Goal: Find specific page/section

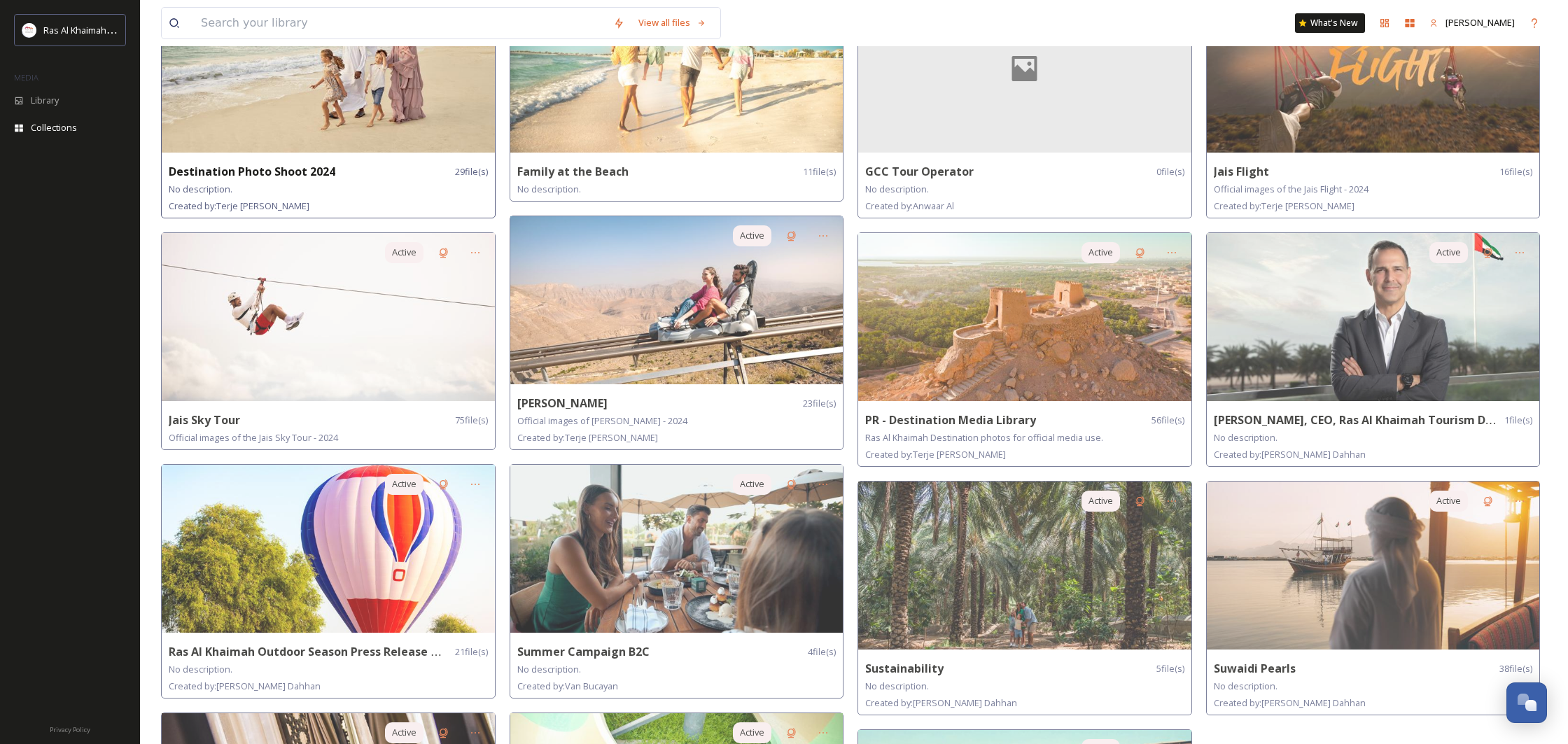
scroll to position [487, 0]
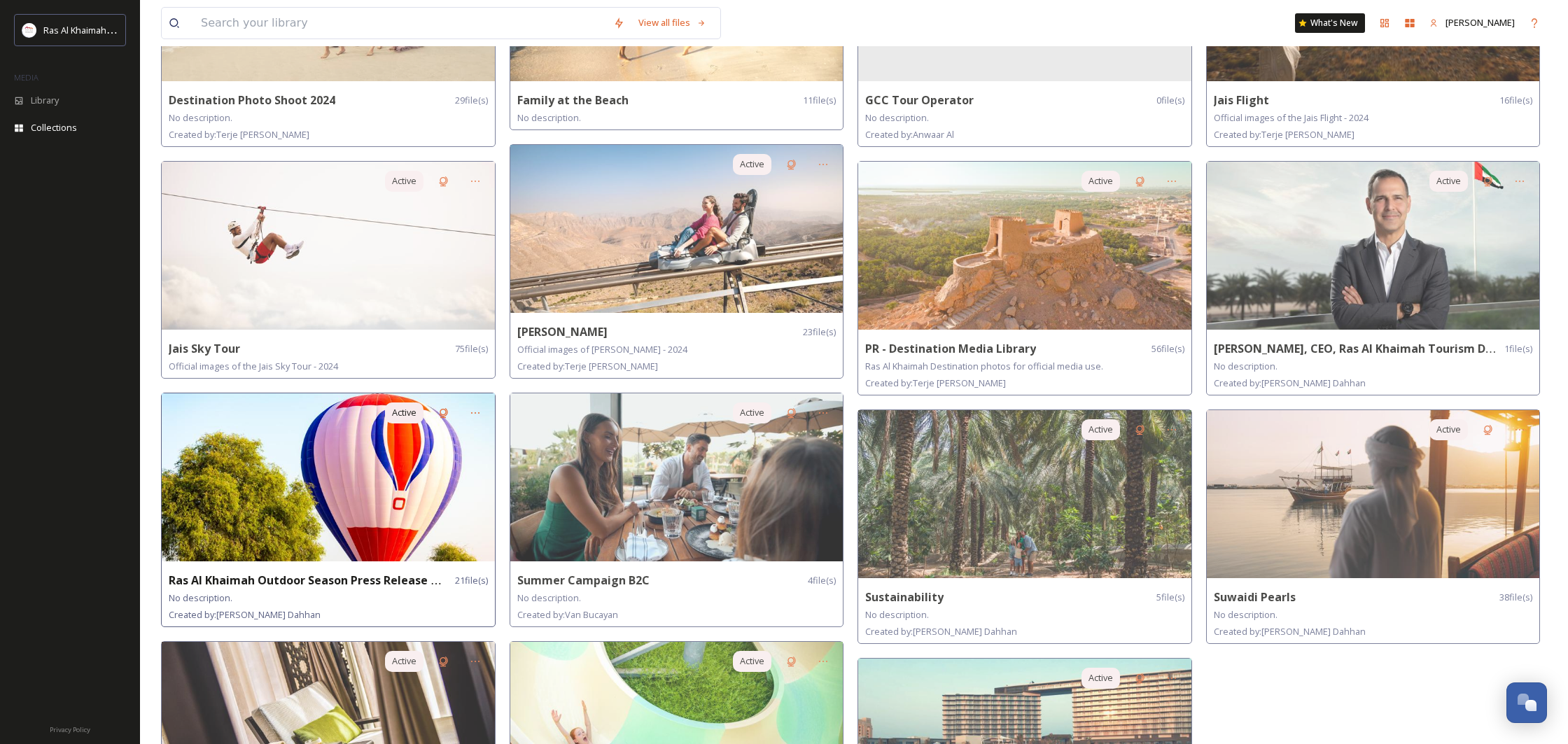
click at [360, 469] on img at bounding box center [327, 477] width 333 height 168
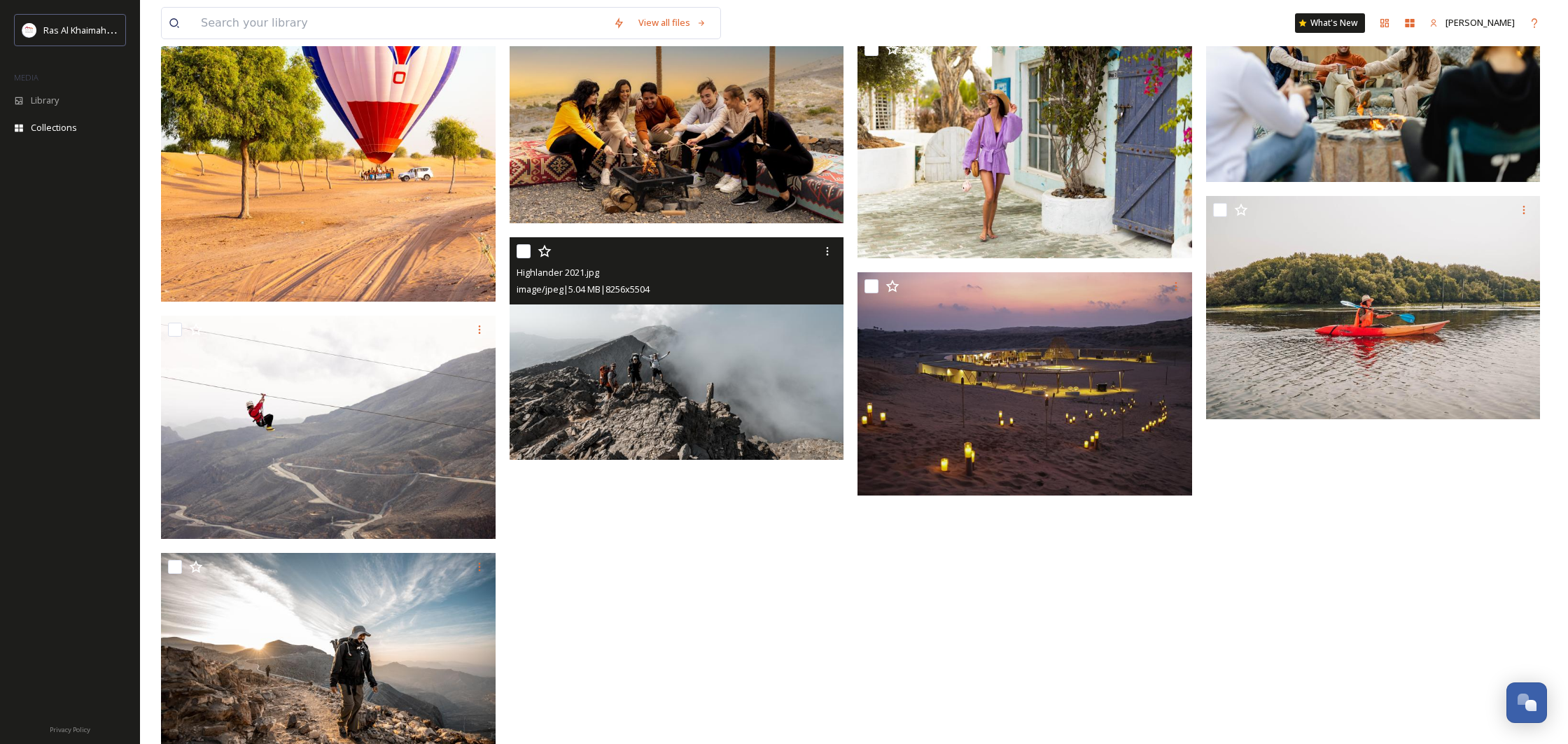
scroll to position [909, 0]
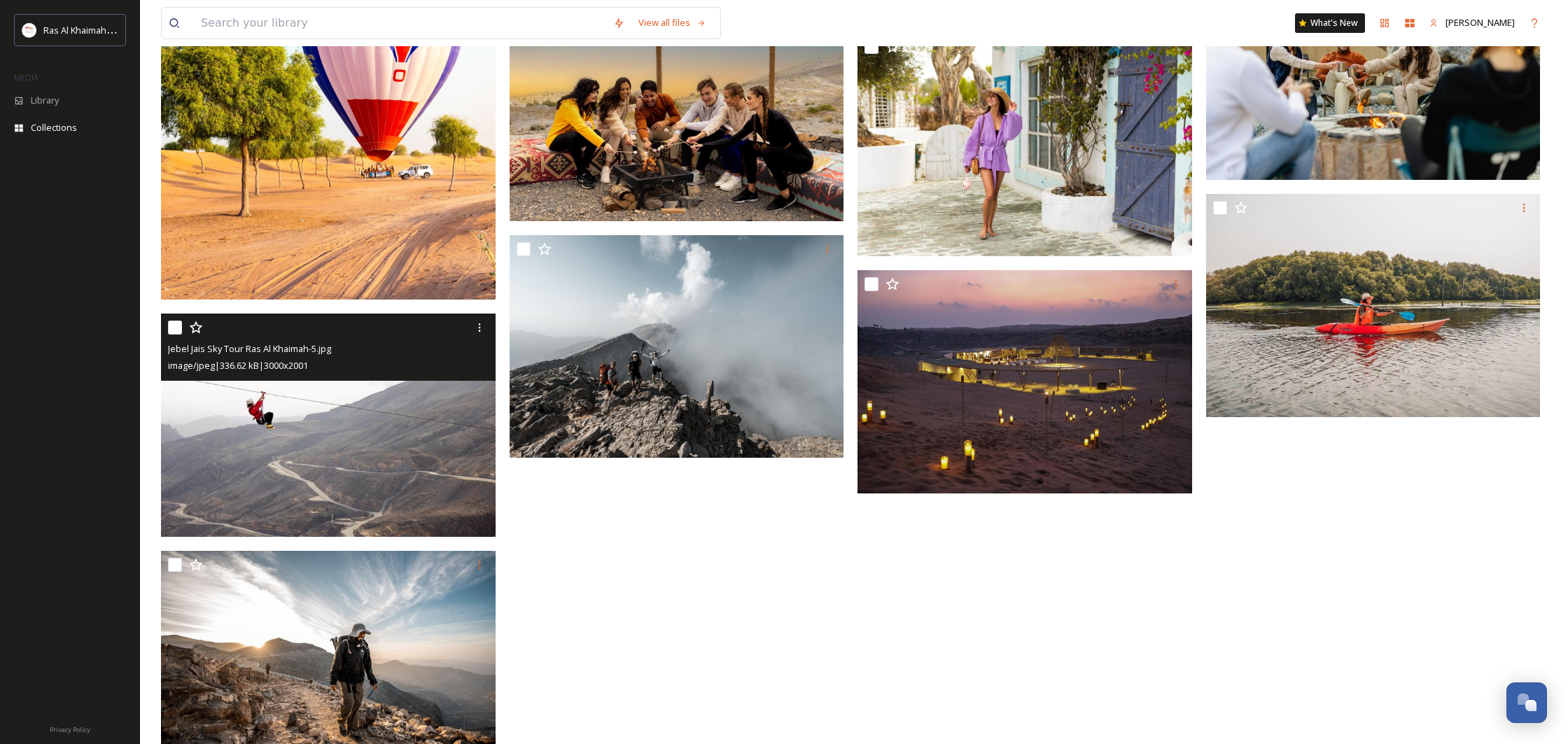
click at [329, 444] on img at bounding box center [328, 425] width 335 height 224
